Goal: Task Accomplishment & Management: Use online tool/utility

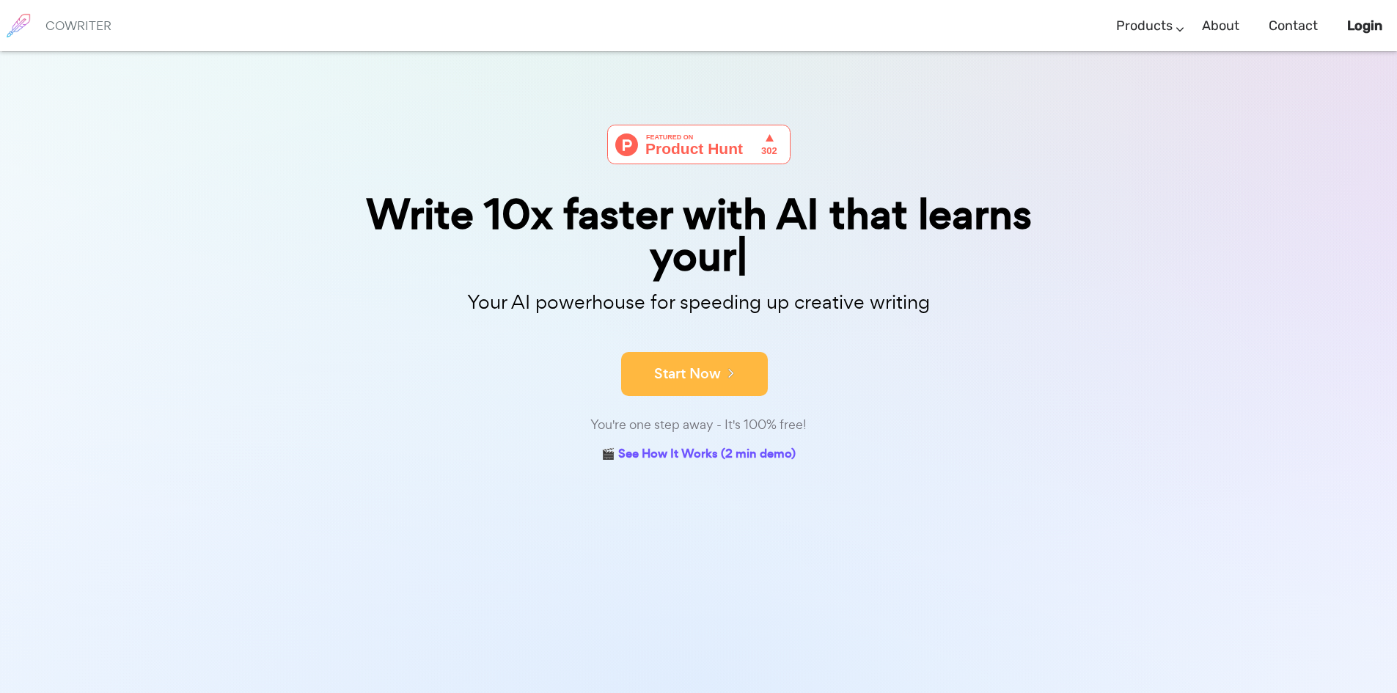
click at [683, 361] on button "Start Now" at bounding box center [694, 374] width 147 height 44
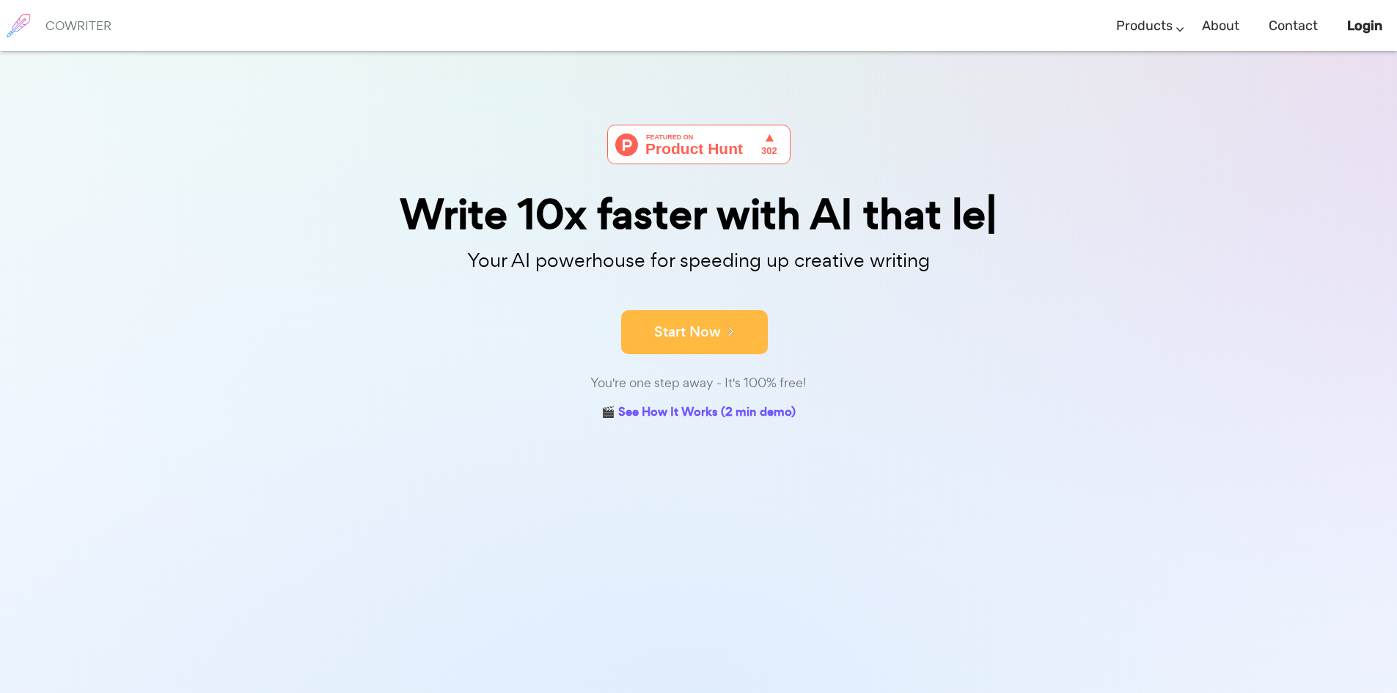
click at [687, 321] on button "Start Now" at bounding box center [694, 332] width 147 height 44
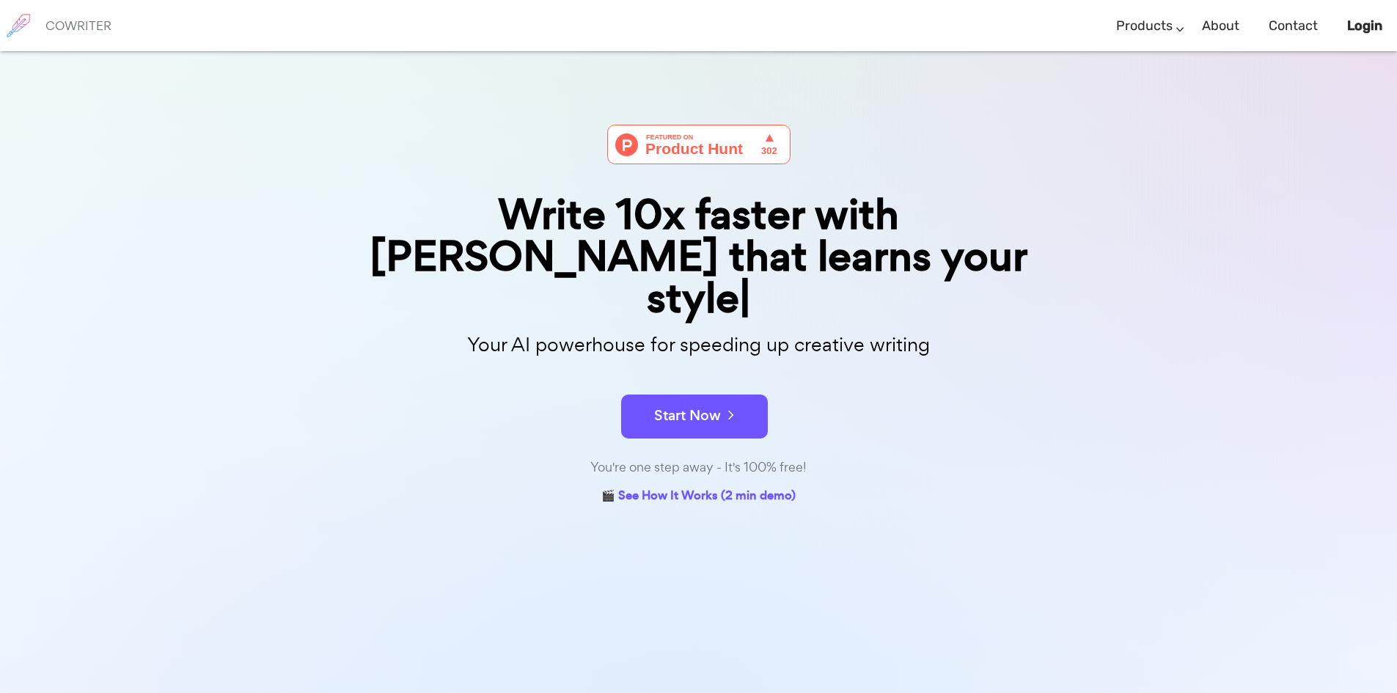
click at [687, 326] on div "Your AI powerhouse for speeding up creative writing" at bounding box center [699, 349] width 756 height 47
click at [676, 384] on form "Start Now" at bounding box center [699, 409] width 734 height 51
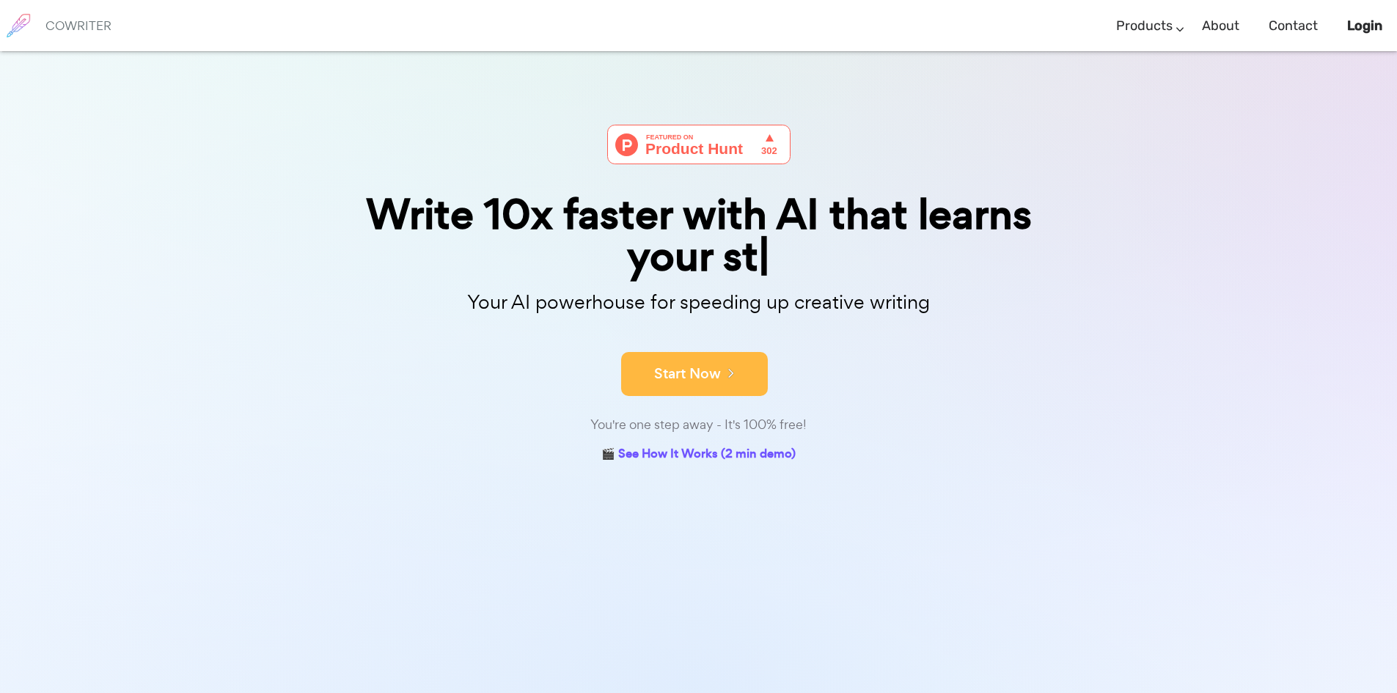
click at [681, 376] on button "Start Now" at bounding box center [694, 374] width 147 height 44
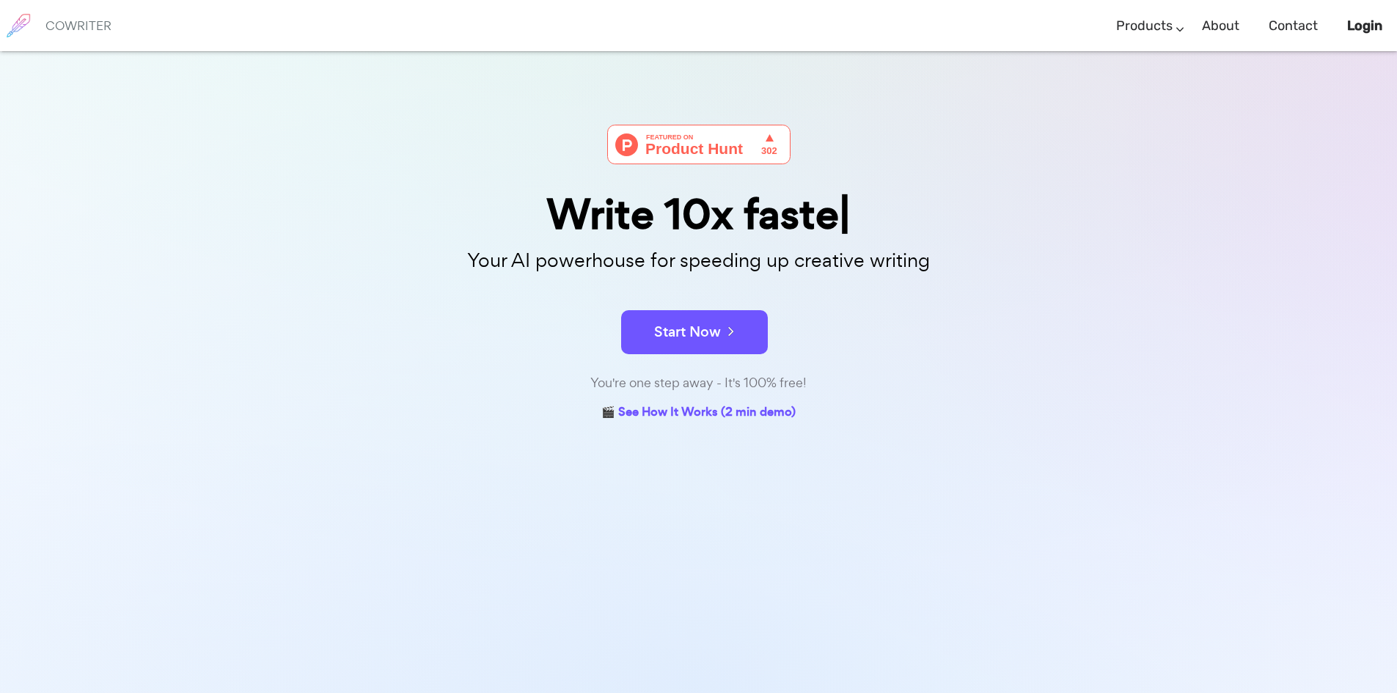
click at [681, 376] on div "You're one step away - It's 100% free!" at bounding box center [699, 383] width 734 height 21
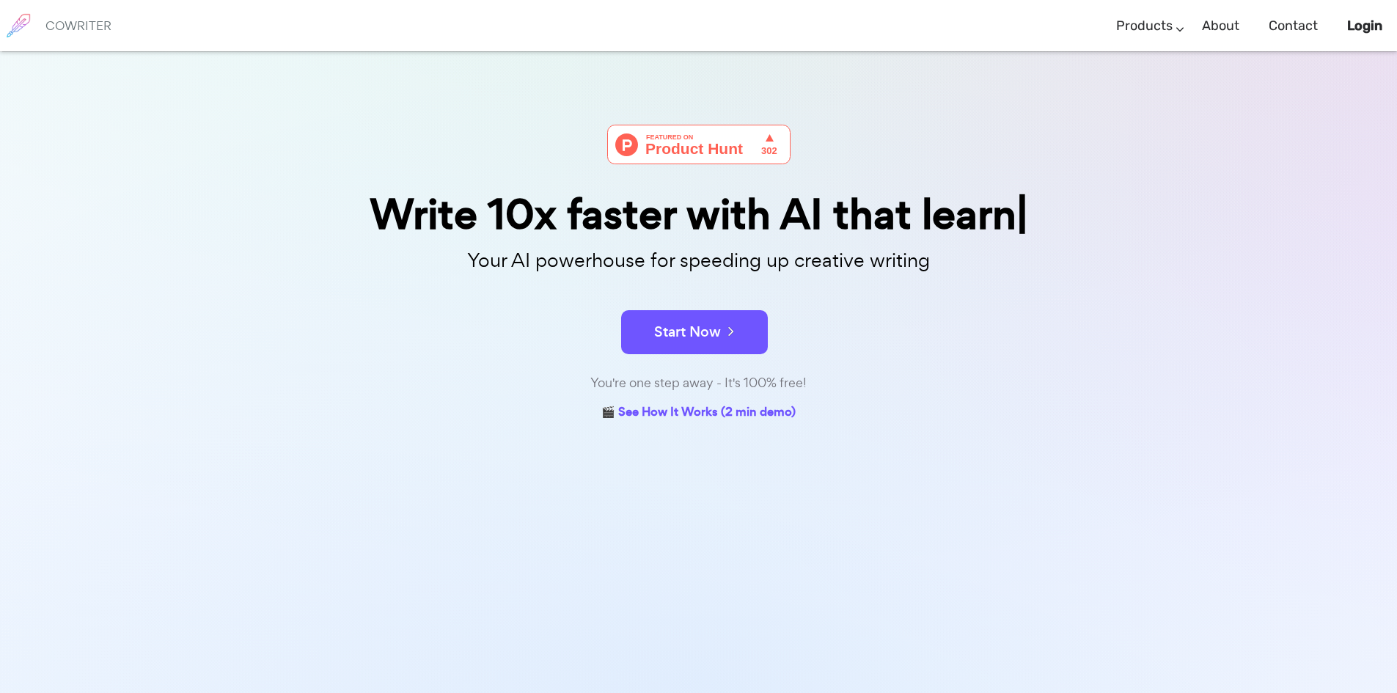
click at [681, 376] on div "You're one step away - It's 100% free!" at bounding box center [699, 383] width 734 height 21
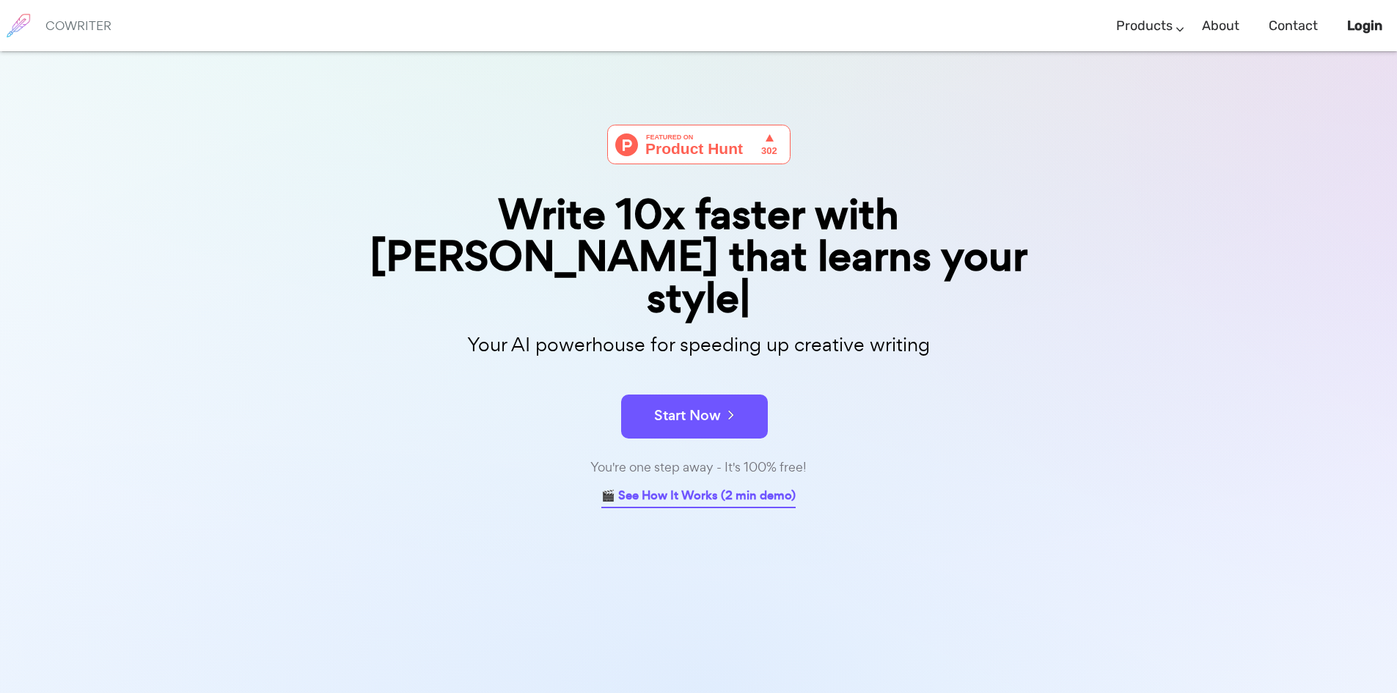
click at [698, 486] on link "🎬 See How It Works (2 min demo)" at bounding box center [699, 497] width 194 height 23
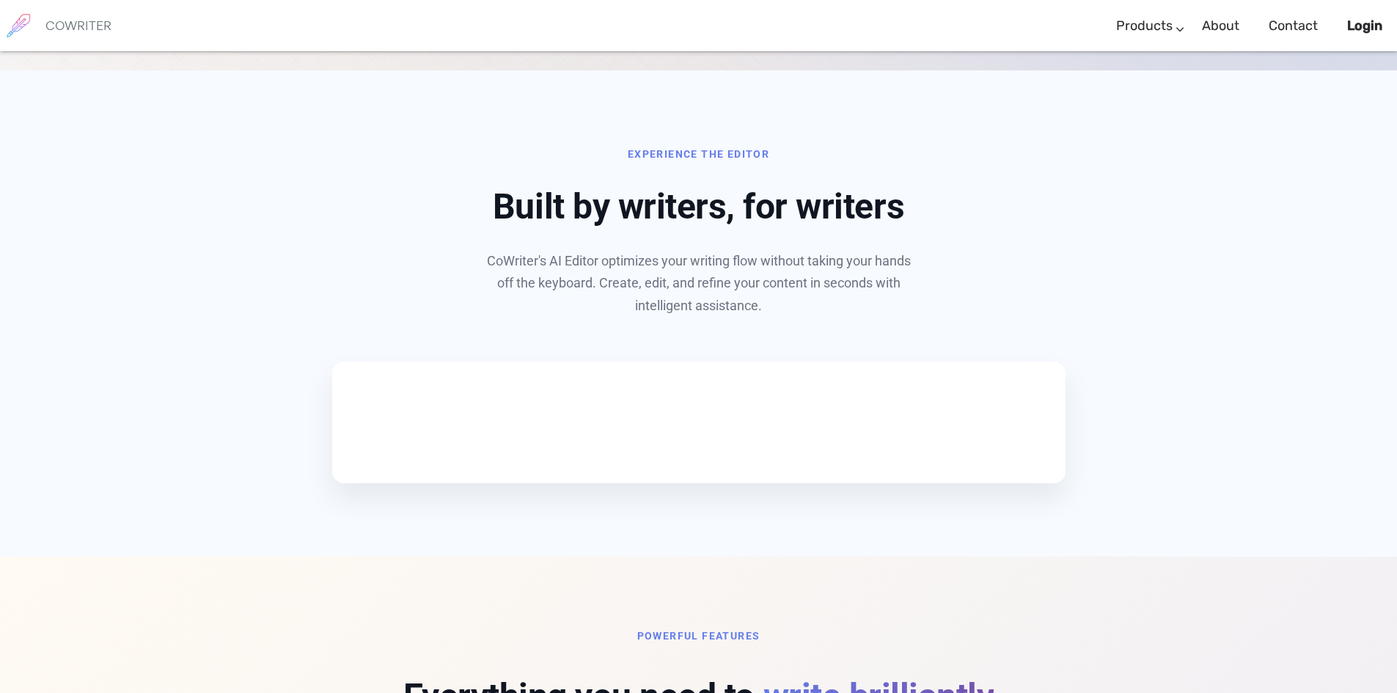
scroll to position [631, 0]
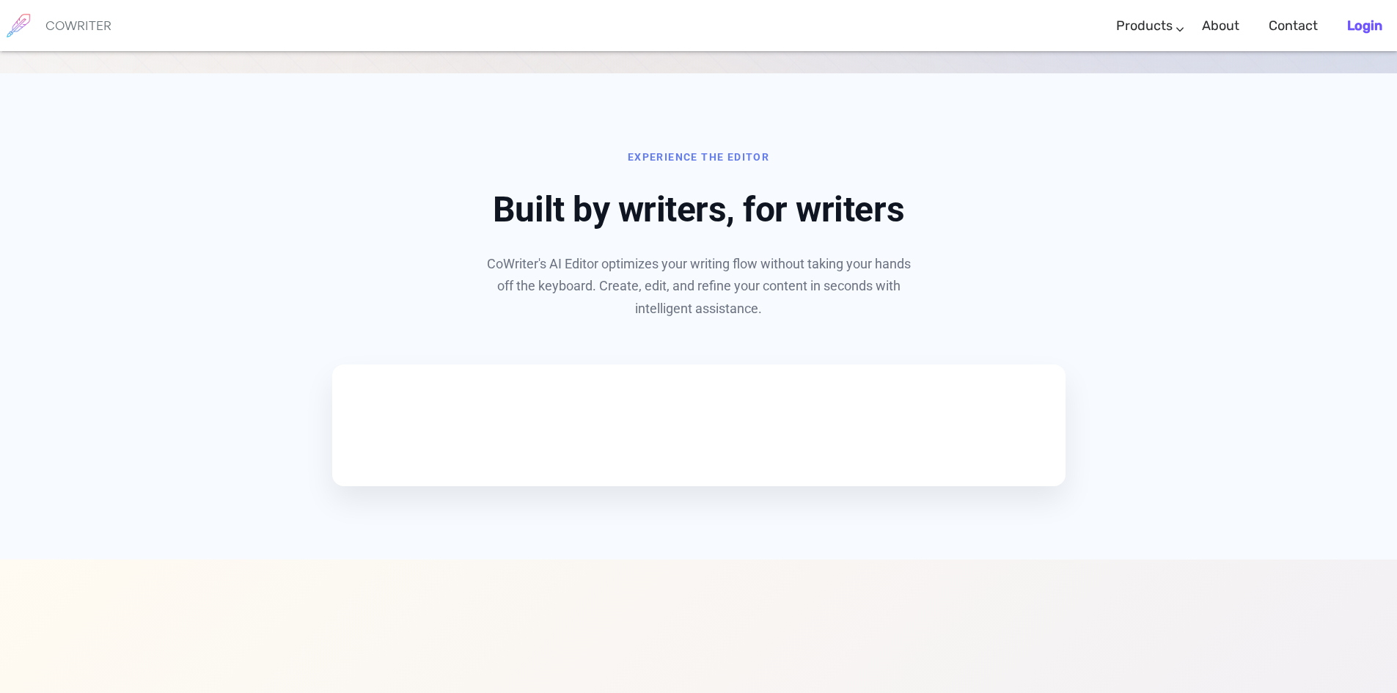
click at [1378, 29] on b "Login" at bounding box center [1365, 26] width 35 height 16
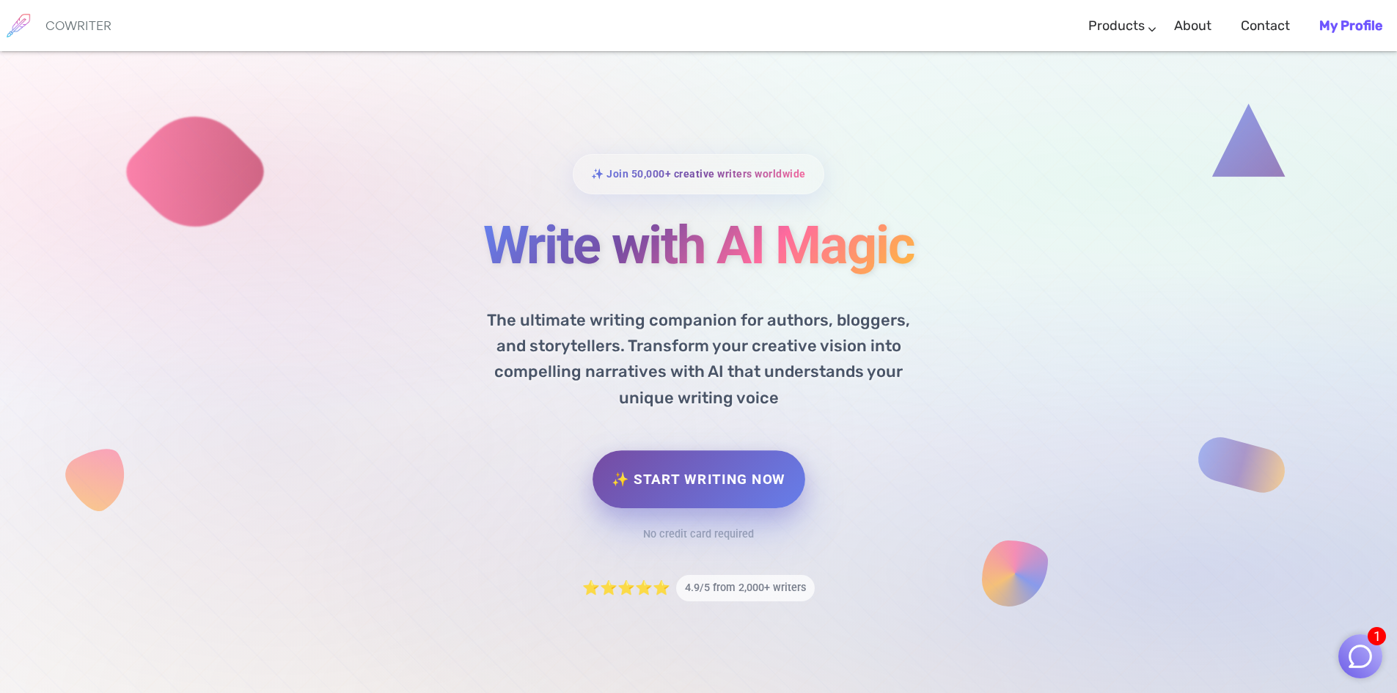
click at [704, 488] on link "✨ Start Writing Now" at bounding box center [699, 479] width 212 height 58
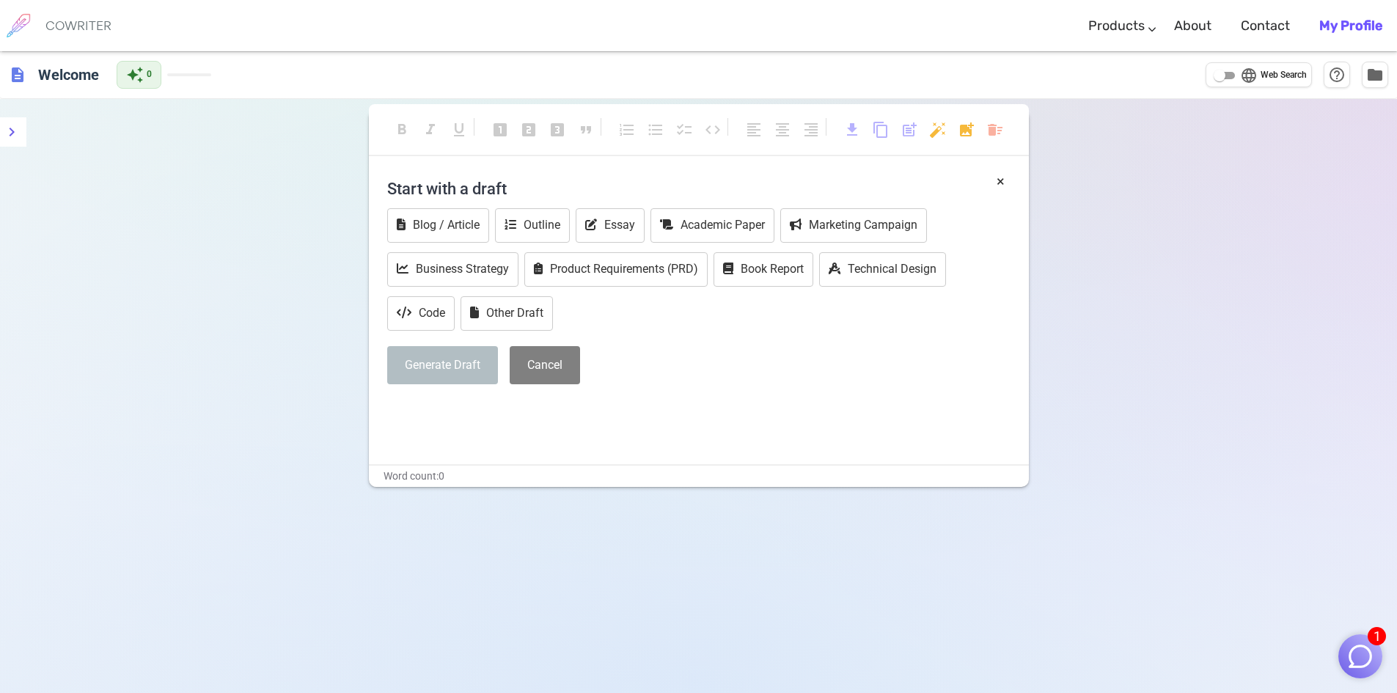
drag, startPoint x: 607, startPoint y: 336, endPoint x: 601, endPoint y: 331, distance: 7.8
click at [606, 336] on div "Start with a draft Blog / Article Outline Essay Academic Paper Marketing Campai…" at bounding box center [699, 283] width 624 height 224
click at [512, 323] on button "Other Draft" at bounding box center [507, 313] width 92 height 34
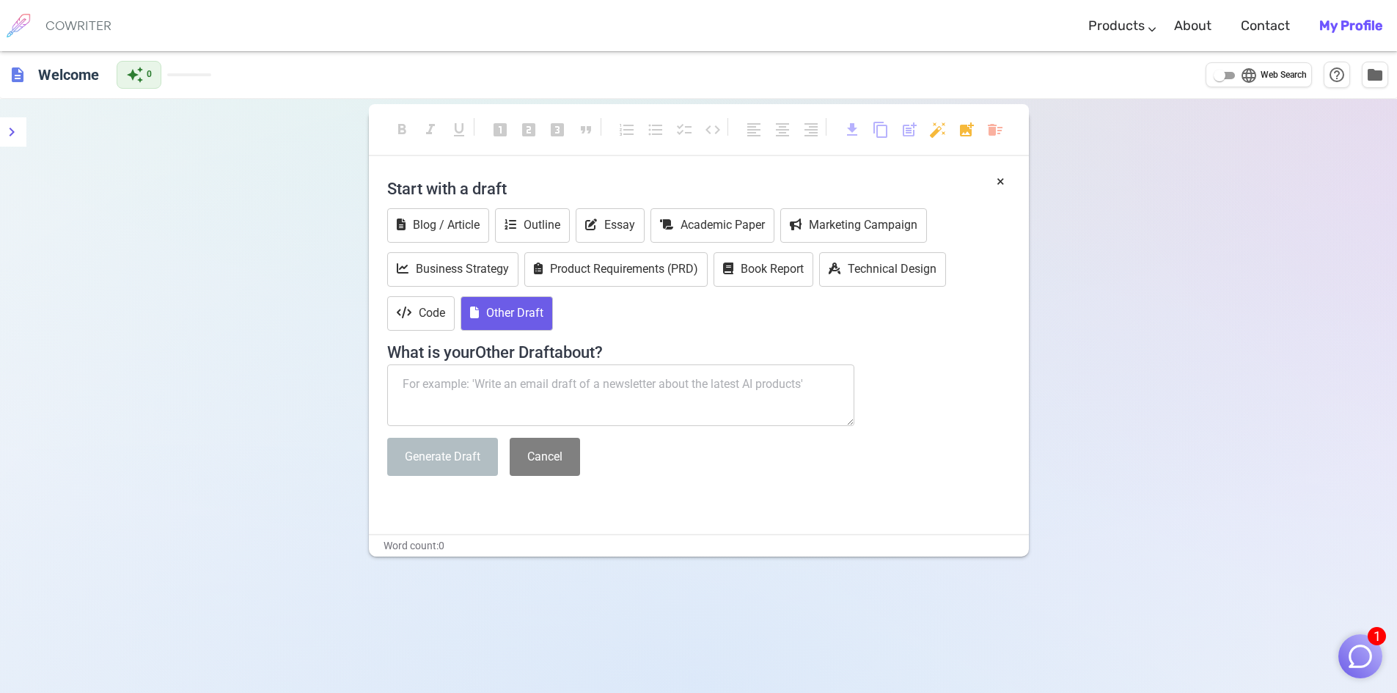
click at [491, 320] on button "Other Draft" at bounding box center [507, 313] width 92 height 34
click at [482, 229] on button "Blog / Article" at bounding box center [438, 225] width 102 height 34
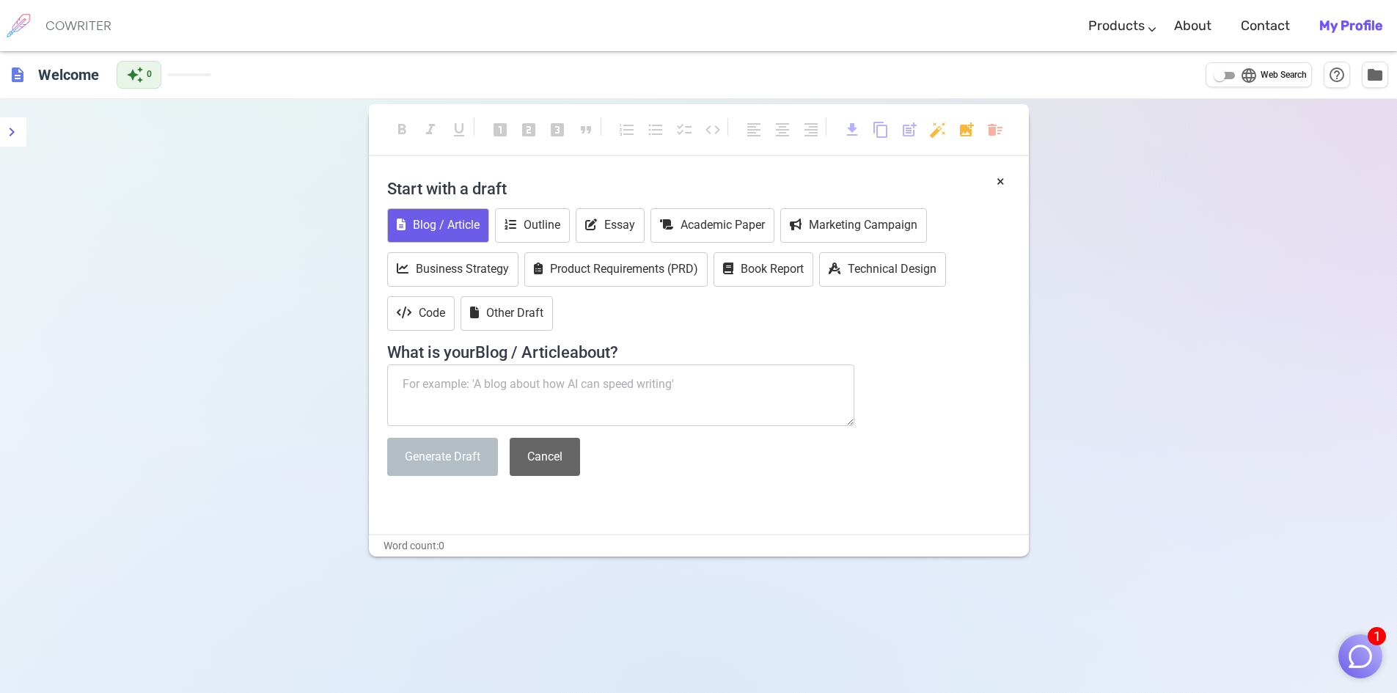
click at [536, 465] on button "Cancel" at bounding box center [545, 457] width 70 height 39
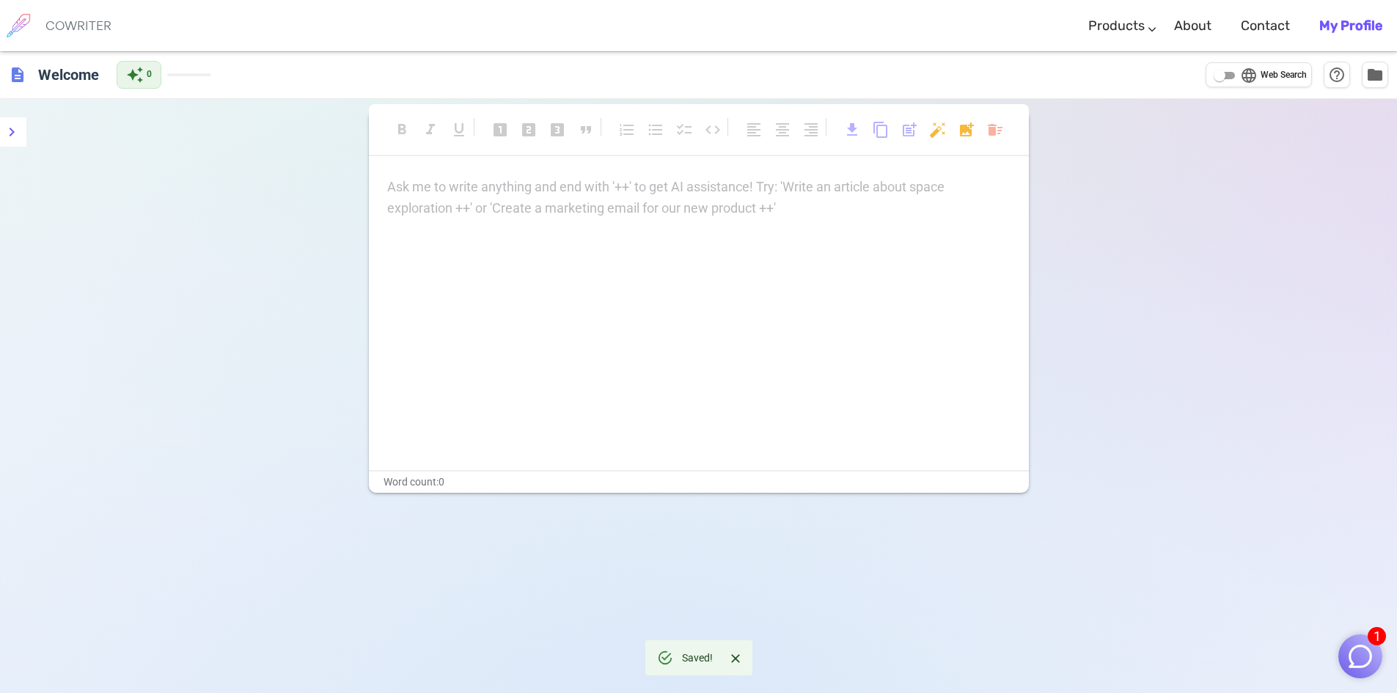
click at [505, 200] on div "Ask me to write anything and end with '++' to get AI assistance! Try: 'Write an…" at bounding box center [699, 198] width 624 height 43
click at [1362, 648] on img "button" at bounding box center [1361, 657] width 28 height 28
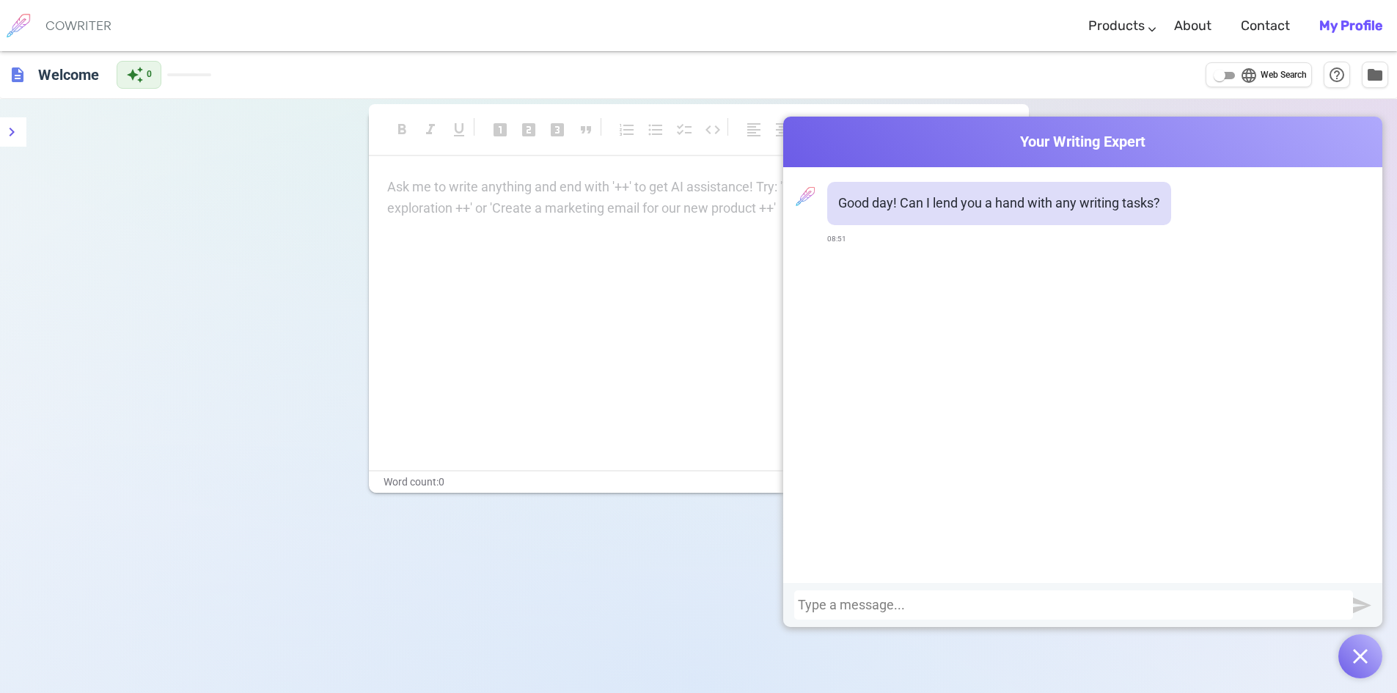
click at [943, 201] on p "Good day! Can I lend you a hand with any writing tasks?" at bounding box center [999, 203] width 322 height 21
click at [387, 257] on div "Ask me to write anything and end with '++' to get AI assistance! Try: 'Write an…" at bounding box center [699, 323] width 660 height 293
drag, startPoint x: 209, startPoint y: 195, endPoint x: 926, endPoint y: 163, distance: 717.4
click at [226, 192] on div "format_bold format_italic format_underlined looks_one looks_two looks_3 format_…" at bounding box center [698, 445] width 1397 height 693
click at [1366, 648] on button "button" at bounding box center [1361, 657] width 44 height 44
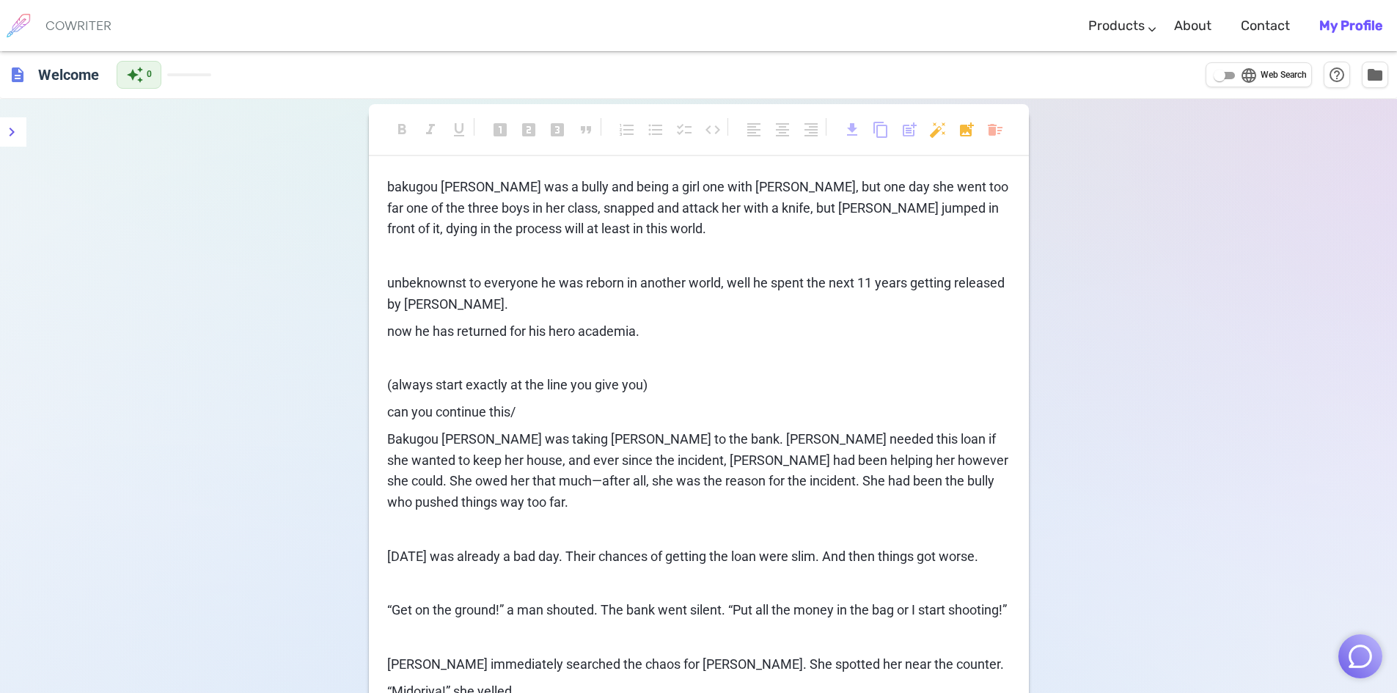
click at [508, 182] on span "bakugou katsuki was a bully and being a girl one with Quirk, but one day she we…" at bounding box center [699, 208] width 624 height 58
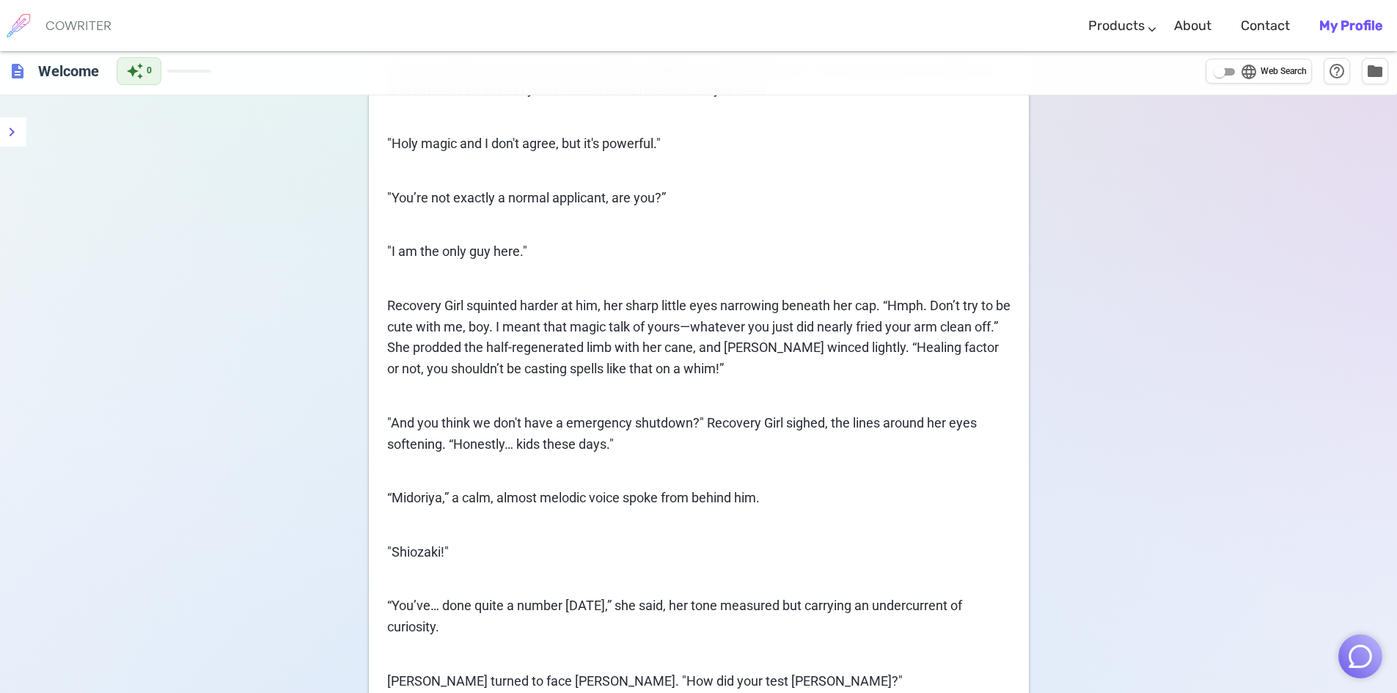
scroll to position [41870, 0]
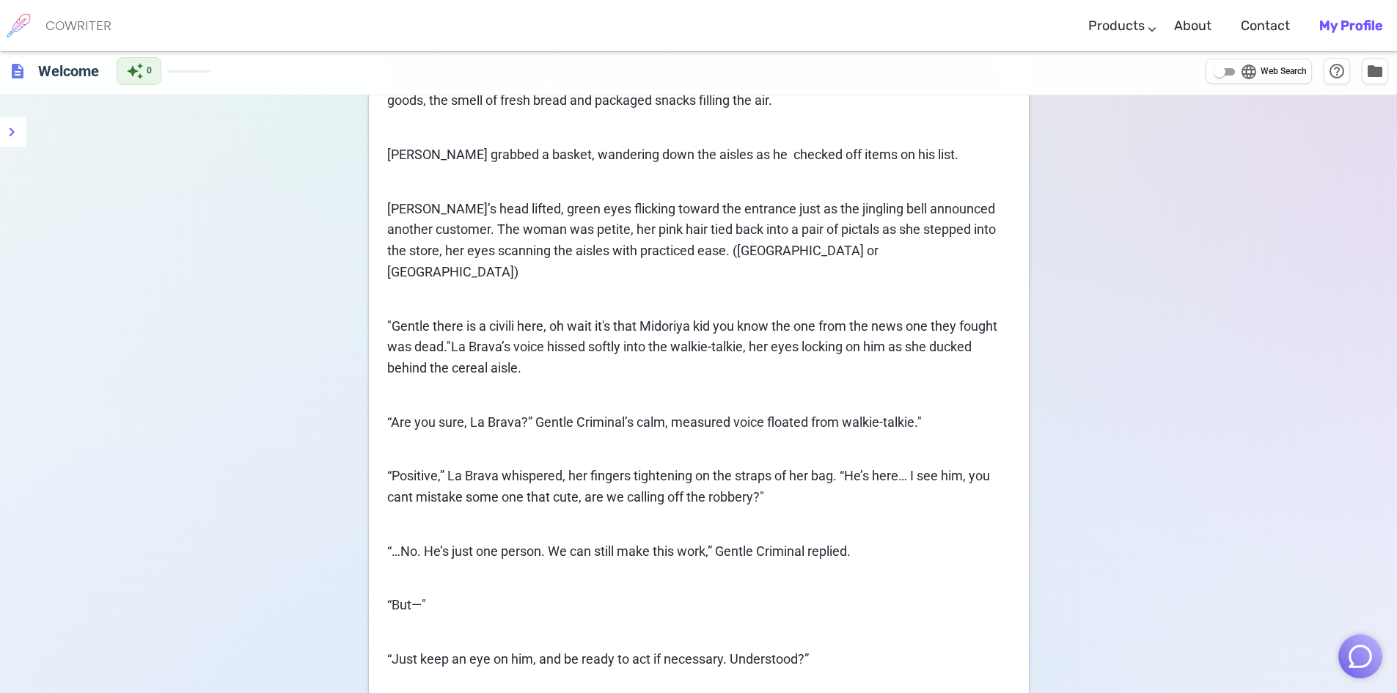
drag, startPoint x: 1342, startPoint y: 653, endPoint x: 1350, endPoint y: 653, distance: 8.1
click at [1350, 653] on button "button" at bounding box center [1361, 657] width 44 height 44
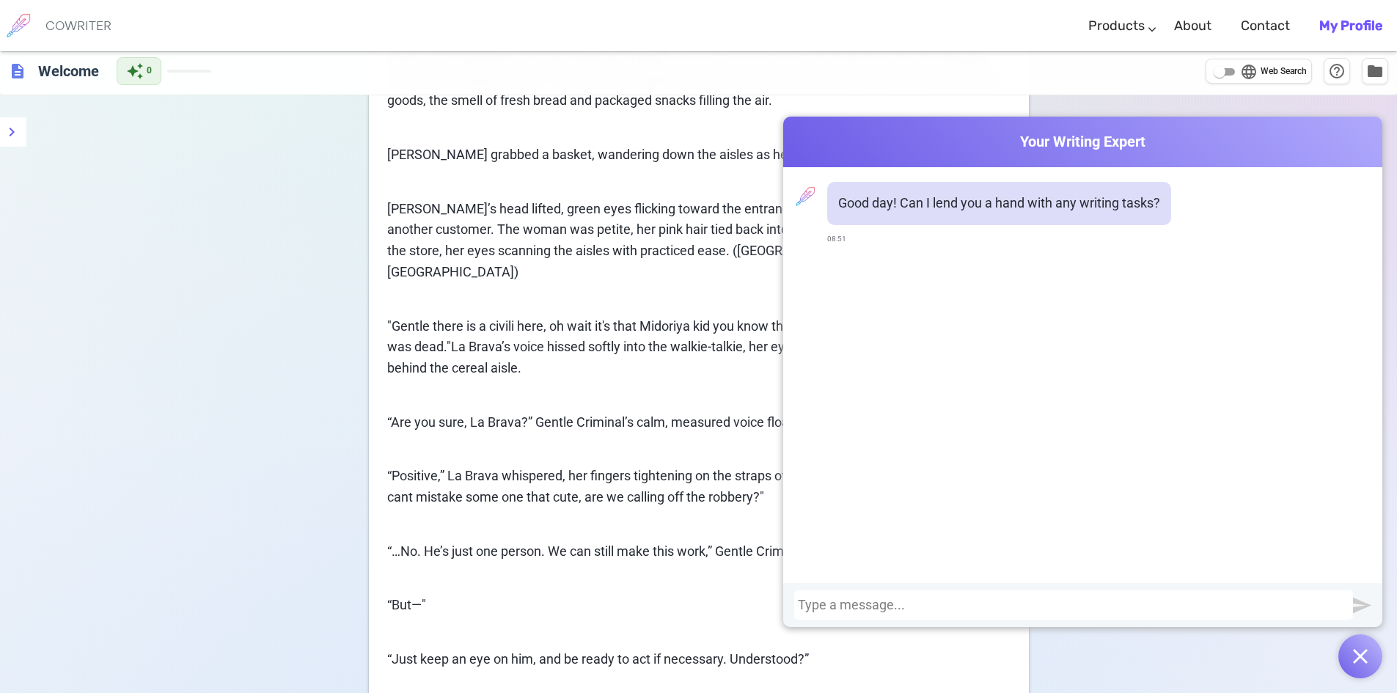
click at [1364, 646] on button "button" at bounding box center [1361, 657] width 44 height 44
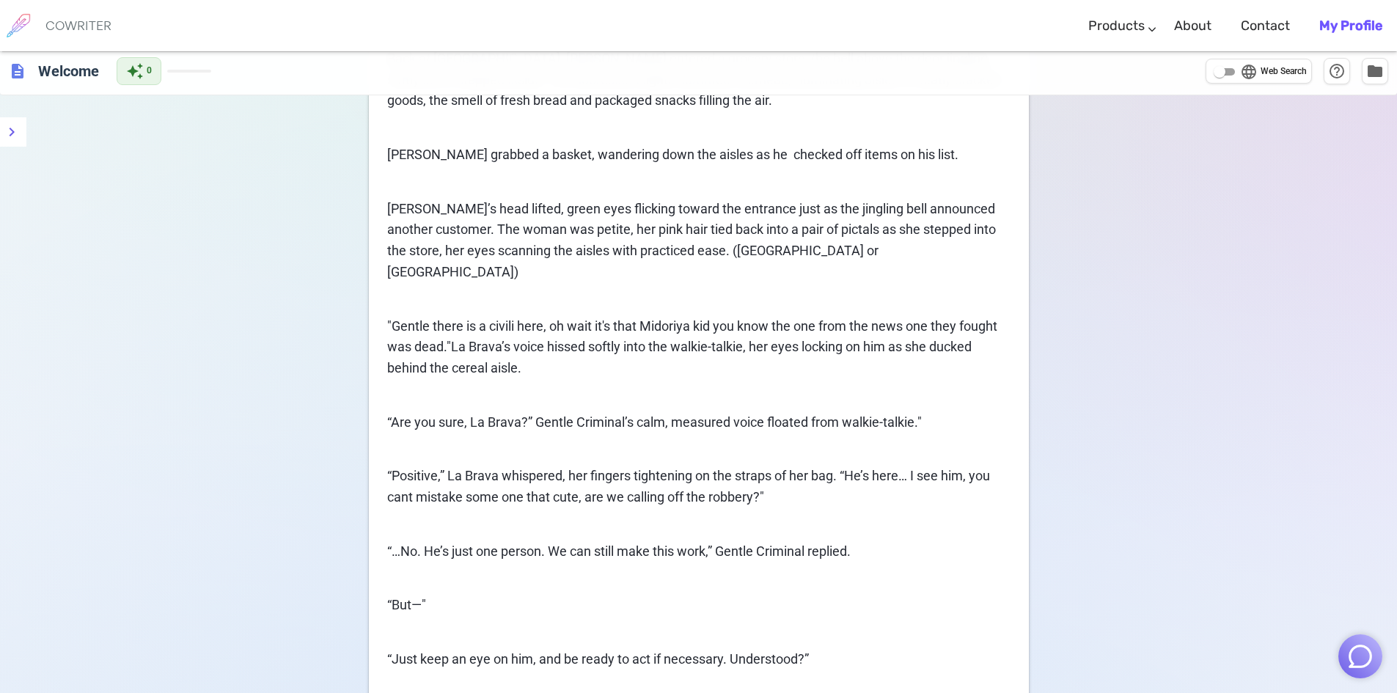
click at [1264, 74] on span "Web Search" at bounding box center [1284, 72] width 46 height 15
click at [1246, 74] on input "language Web Search" at bounding box center [1220, 72] width 53 height 18
checkbox input "true"
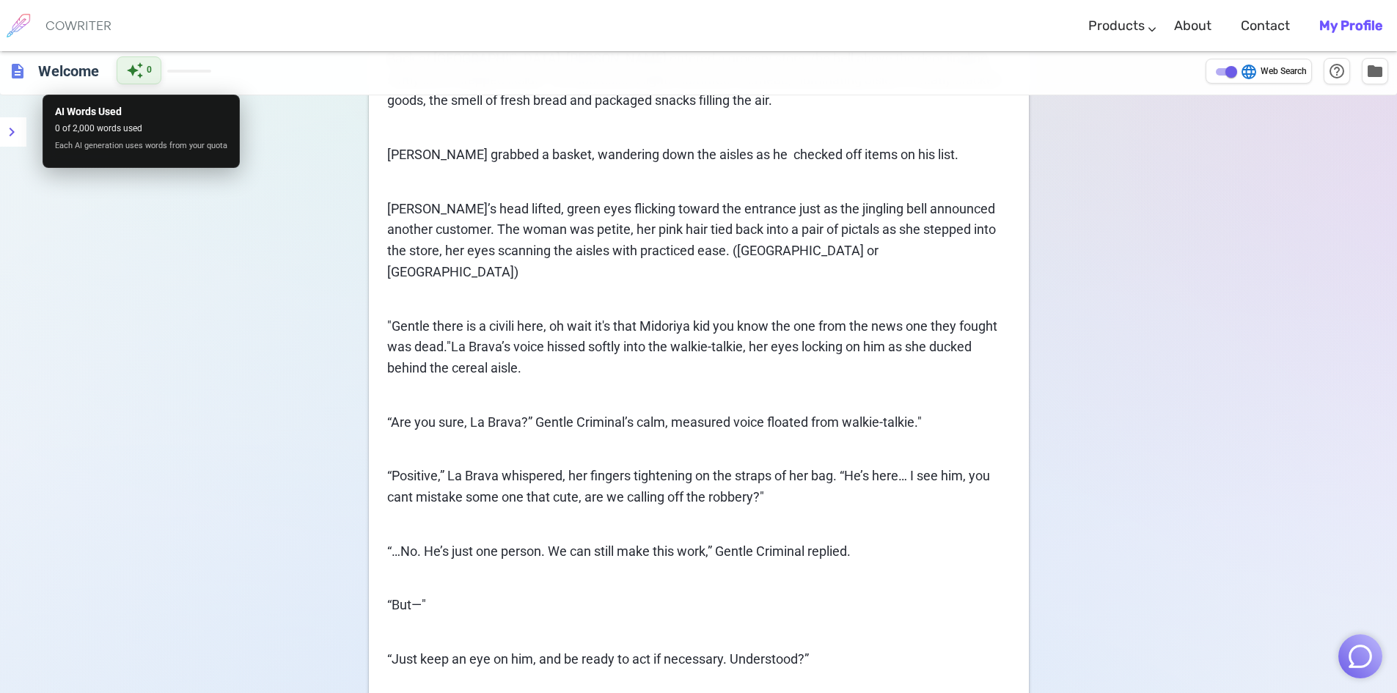
click at [144, 71] on span "auto_awesome" at bounding box center [135, 71] width 18 height 18
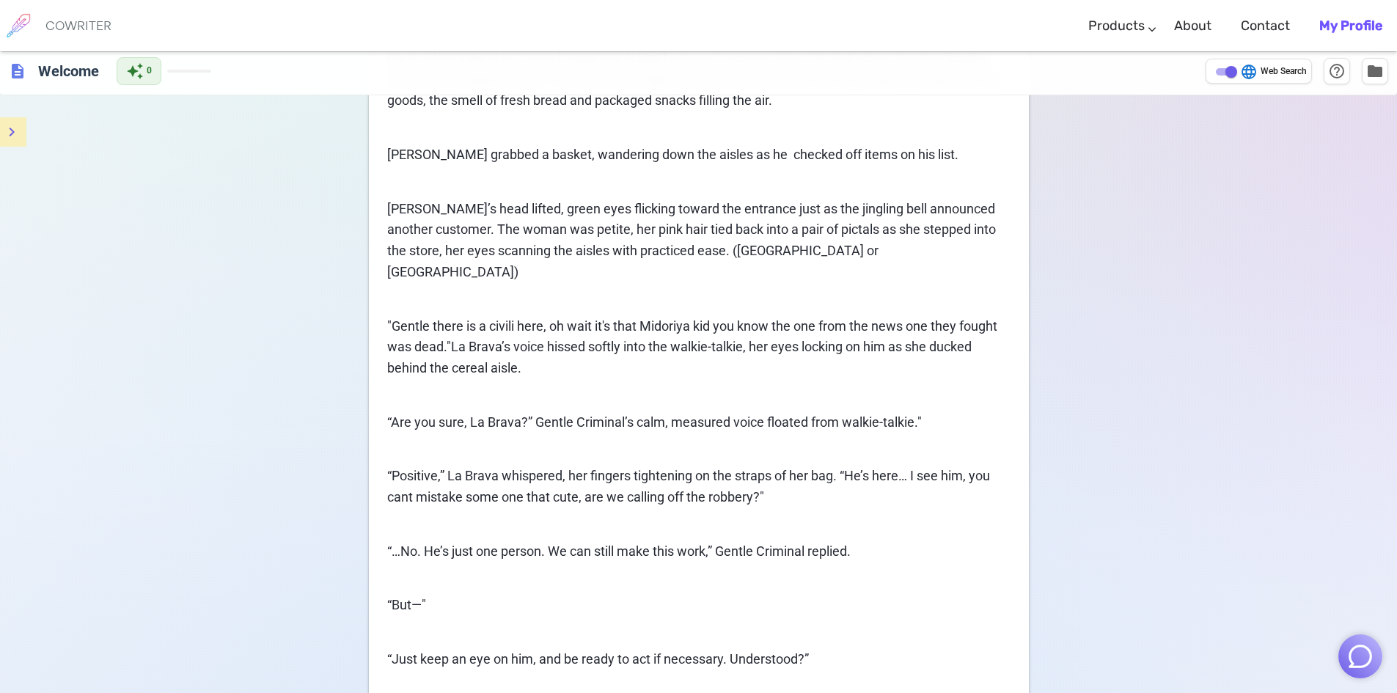
click at [12, 136] on icon "menu" at bounding box center [12, 132] width 18 height 18
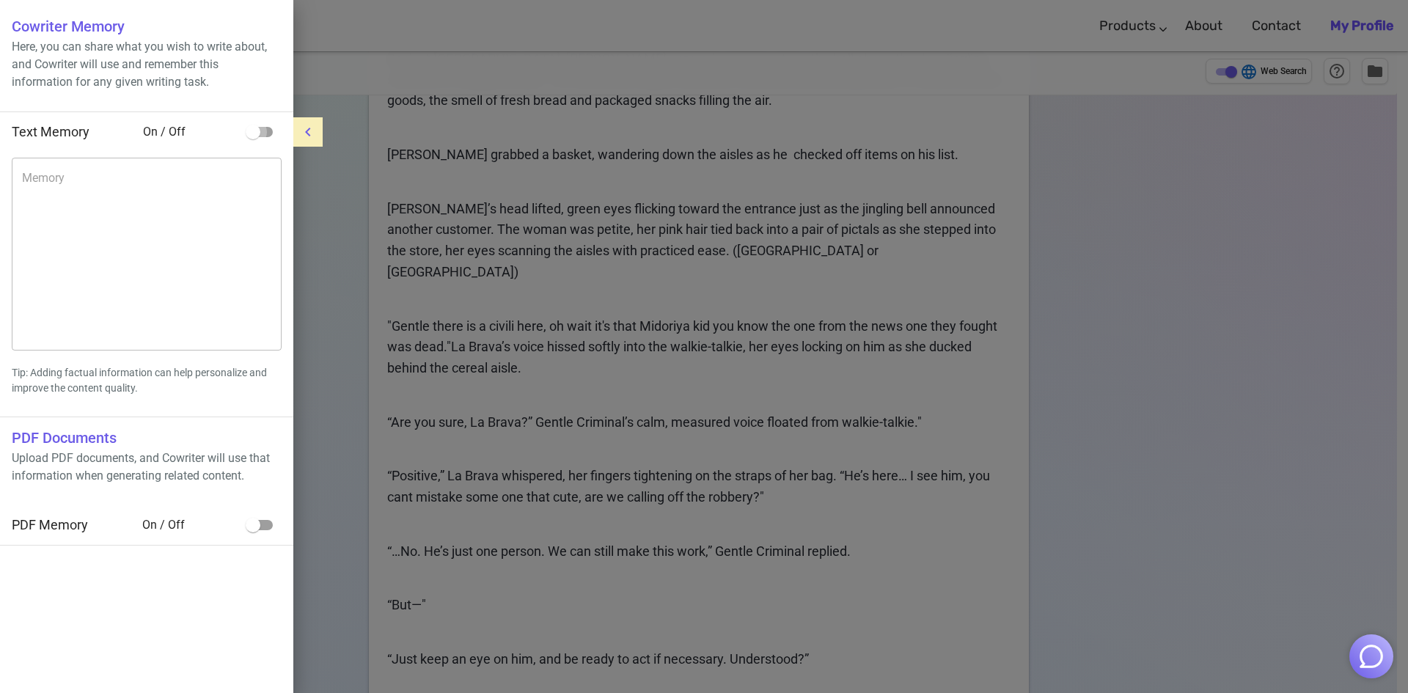
click at [252, 135] on input "checkbox" at bounding box center [253, 132] width 84 height 28
checkbox input "true"
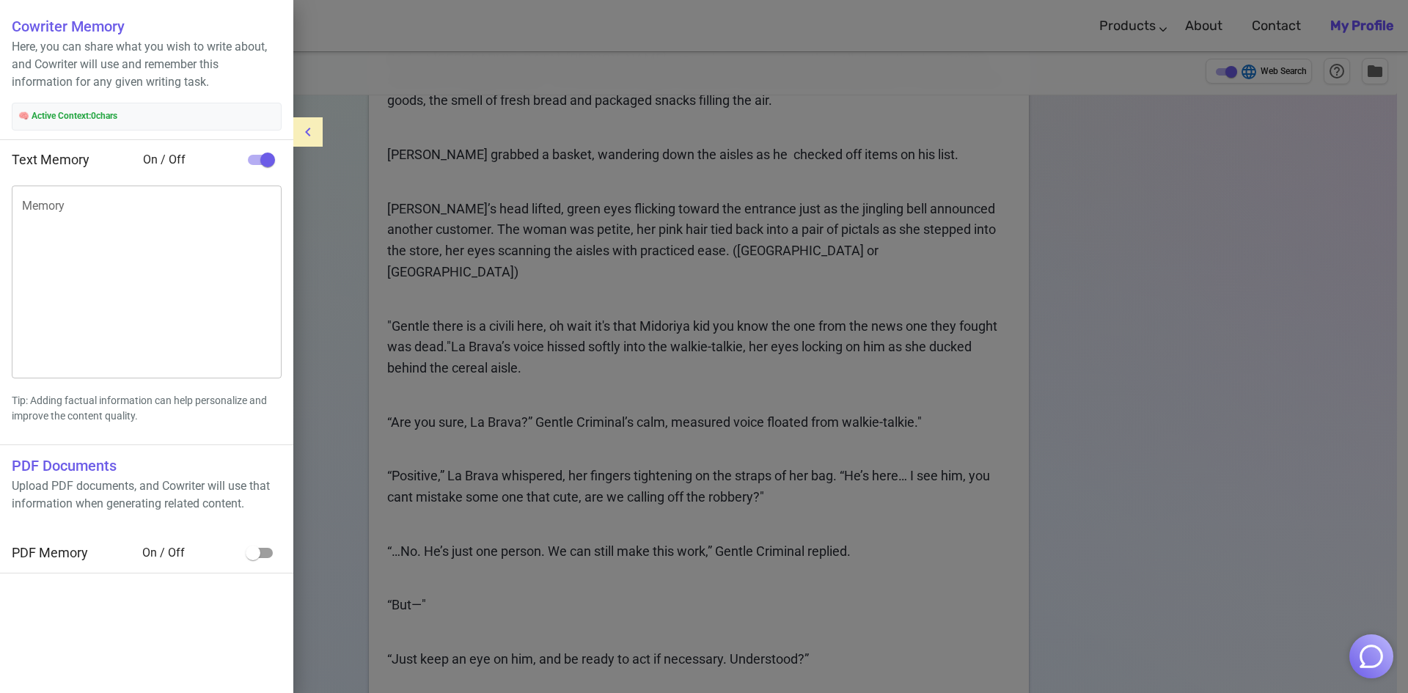
click at [268, 548] on input "checkbox" at bounding box center [253, 553] width 84 height 28
click at [268, 548] on input "checkbox" at bounding box center [268, 553] width 84 height 28
checkbox input "false"
click at [310, 125] on icon "menu" at bounding box center [308, 132] width 18 height 18
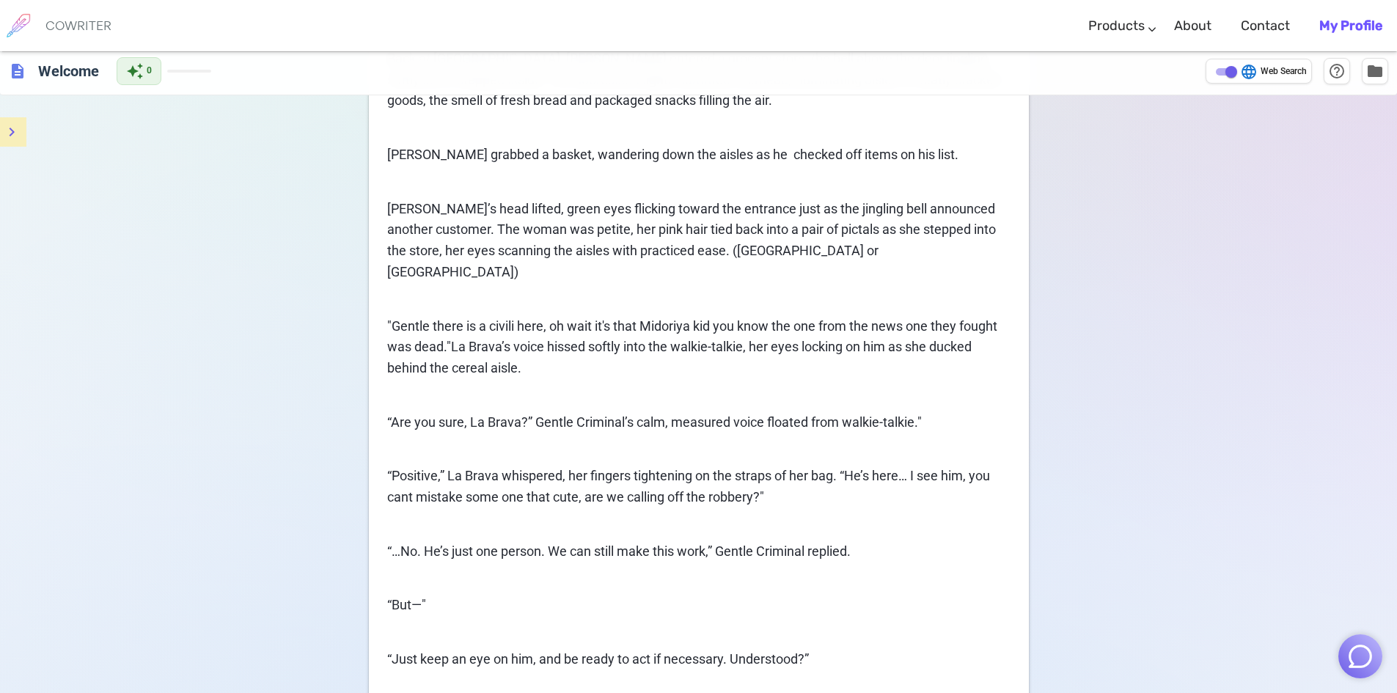
click at [1362, 657] on img "button" at bounding box center [1361, 657] width 28 height 28
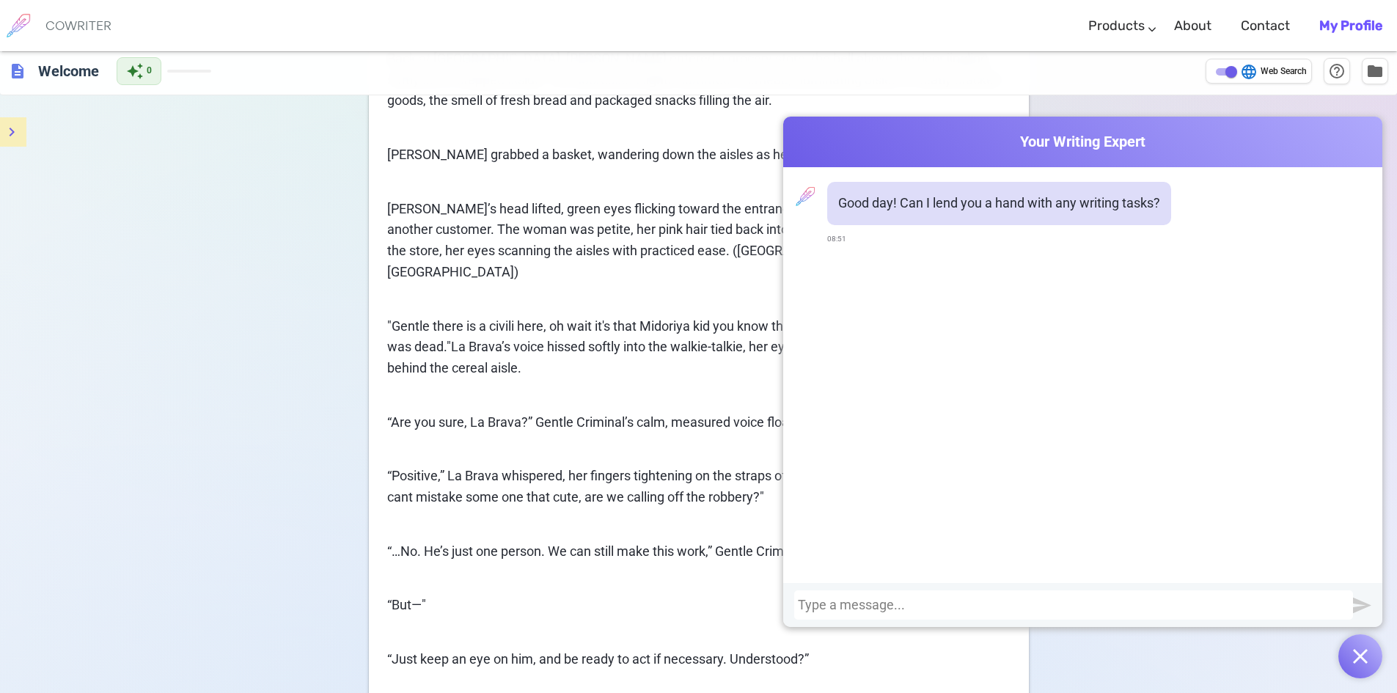
click at [1358, 657] on img "button" at bounding box center [1360, 656] width 15 height 15
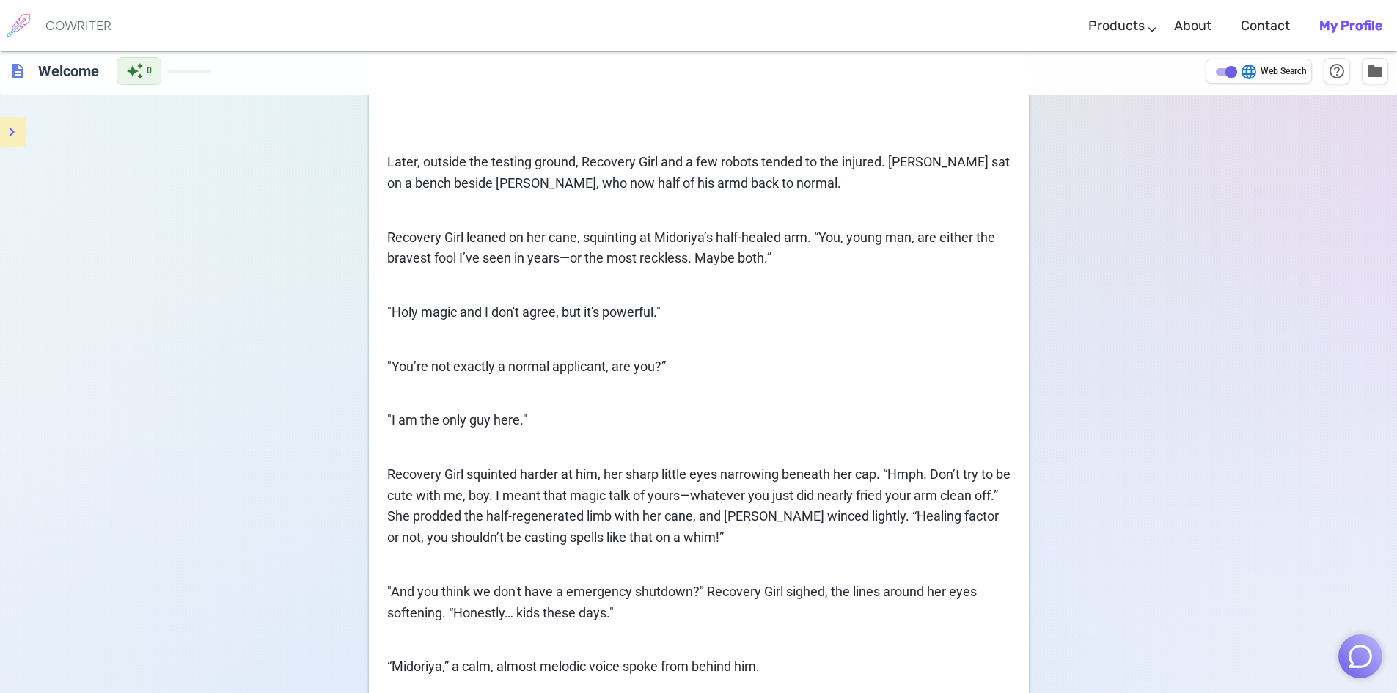
scroll to position [40256, 0]
